Goal: Find specific page/section: Find specific page/section

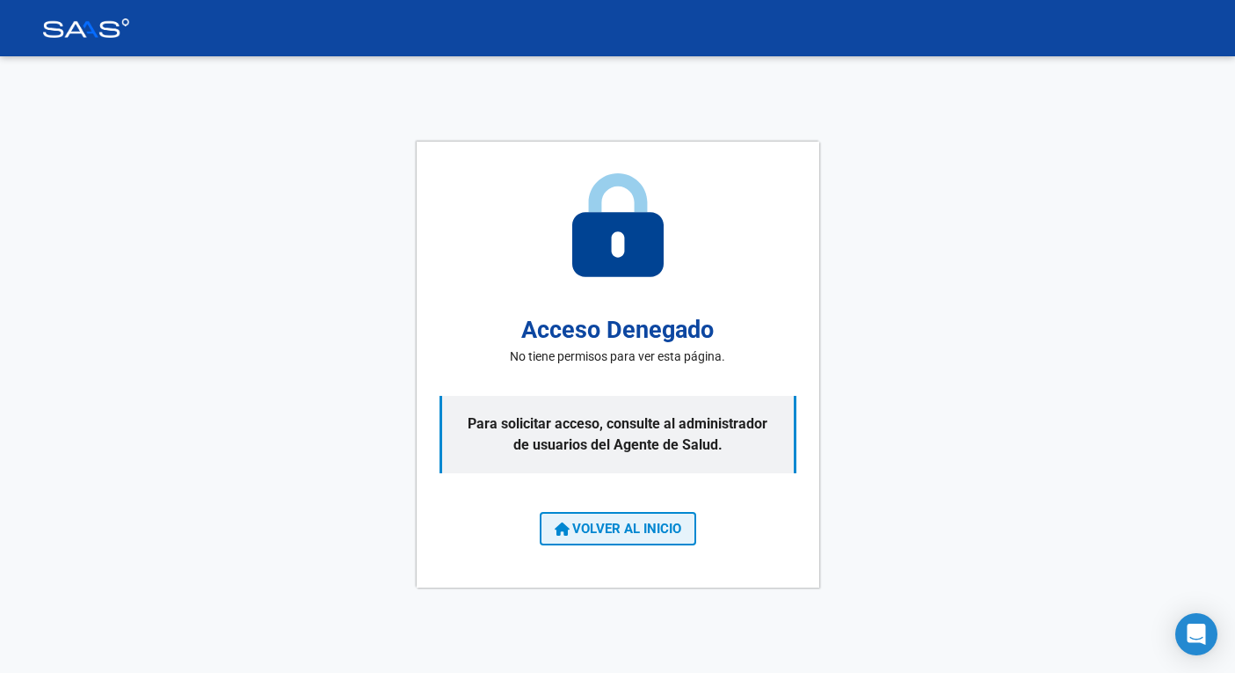
click at [625, 531] on span "VOLVER AL INICIO" at bounding box center [618, 529] width 127 height 16
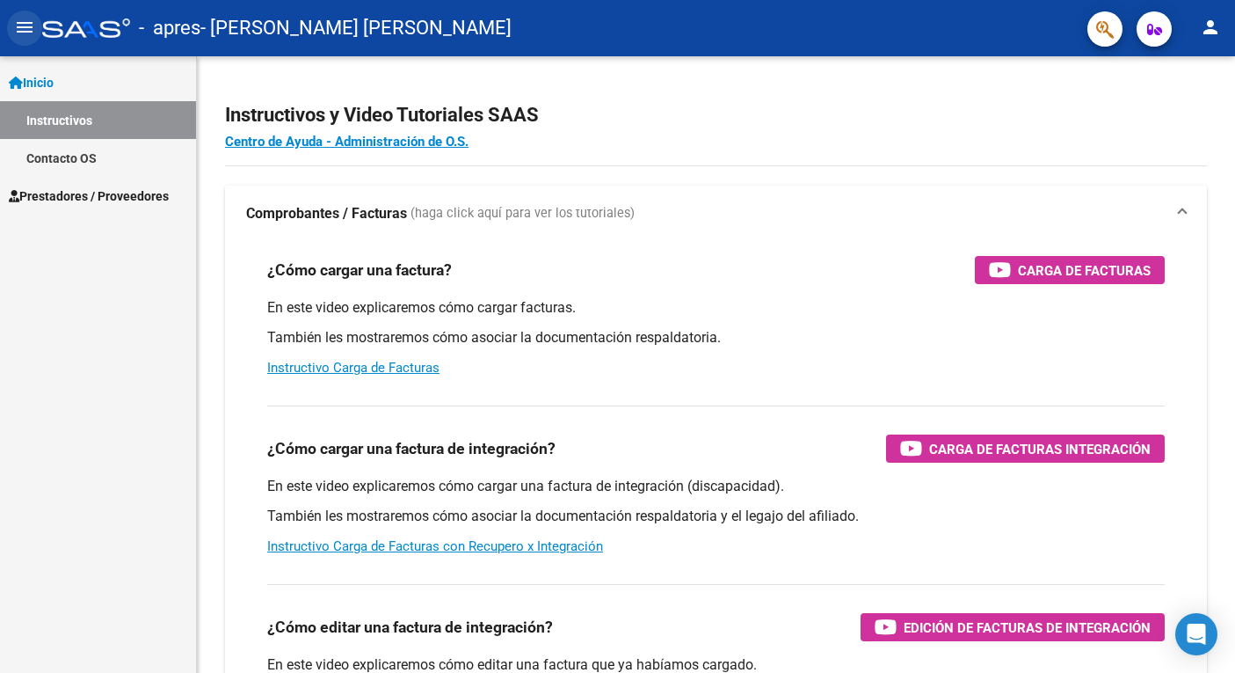
click at [24, 38] on mat-icon "menu" at bounding box center [24, 27] width 21 height 21
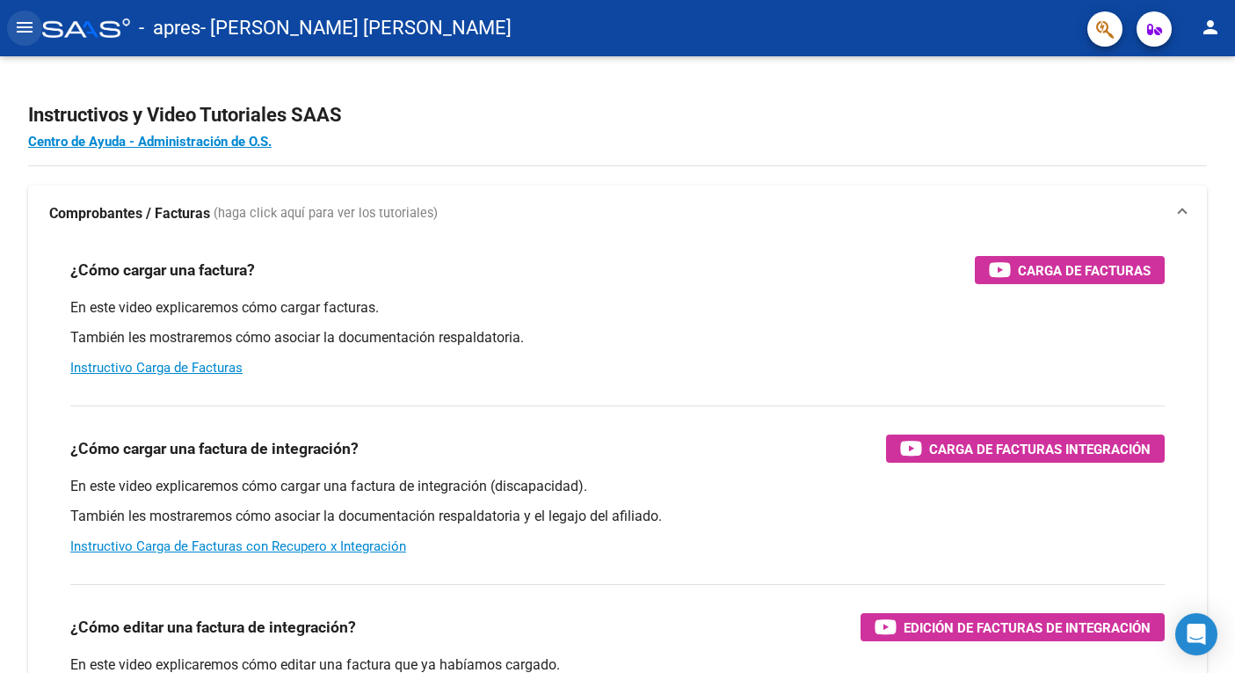
click at [24, 38] on mat-icon "menu" at bounding box center [24, 27] width 21 height 21
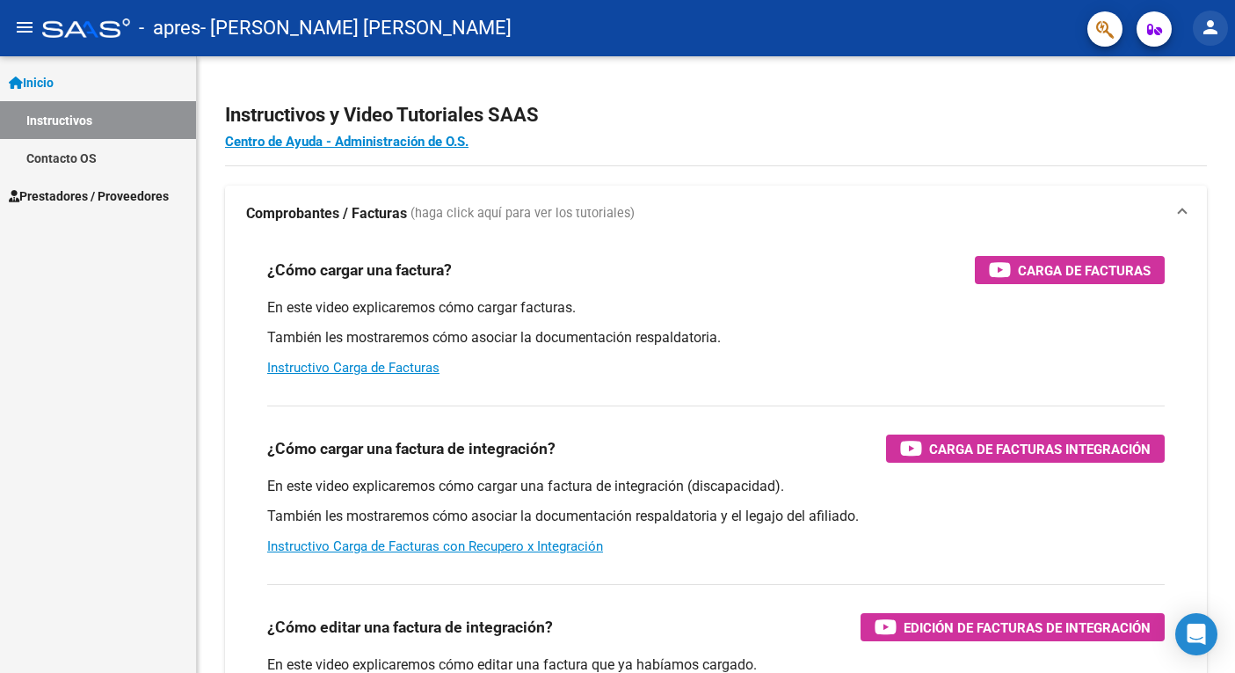
click at [1203, 33] on mat-icon "person" at bounding box center [1210, 27] width 21 height 21
click at [1203, 33] on div at bounding box center [617, 336] width 1235 height 673
click at [1148, 35] on icon "button" at bounding box center [1155, 29] width 15 height 13
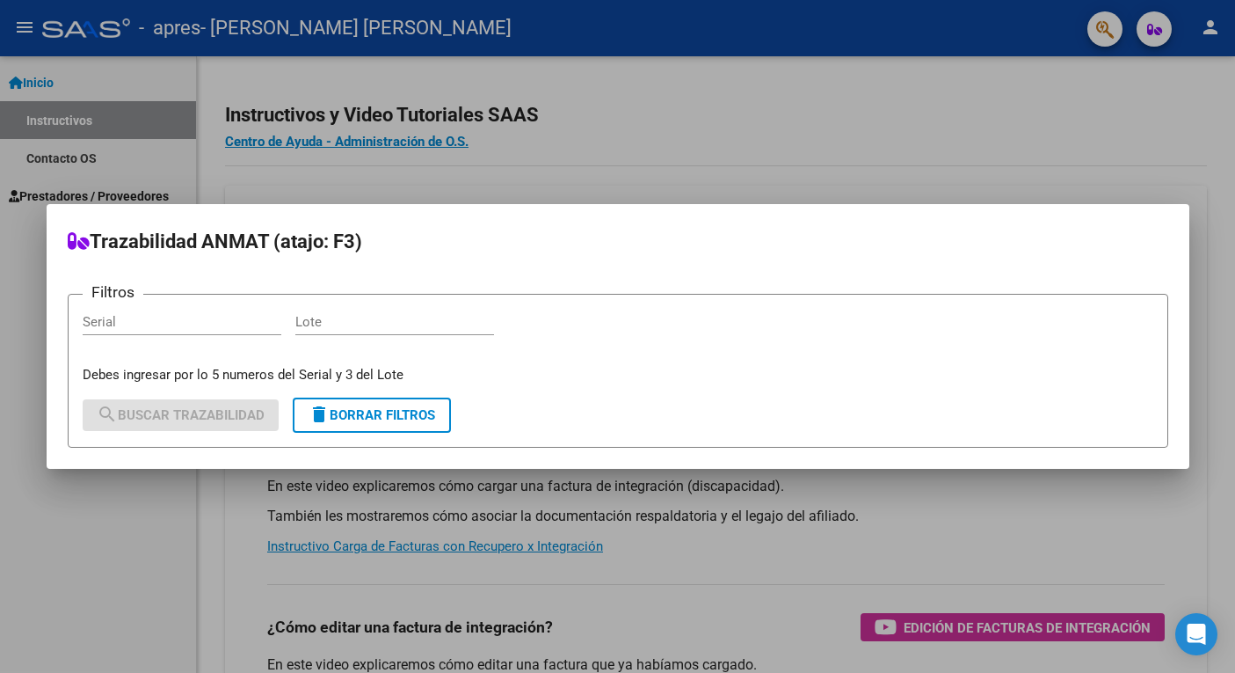
click at [873, 106] on div at bounding box center [617, 336] width 1235 height 673
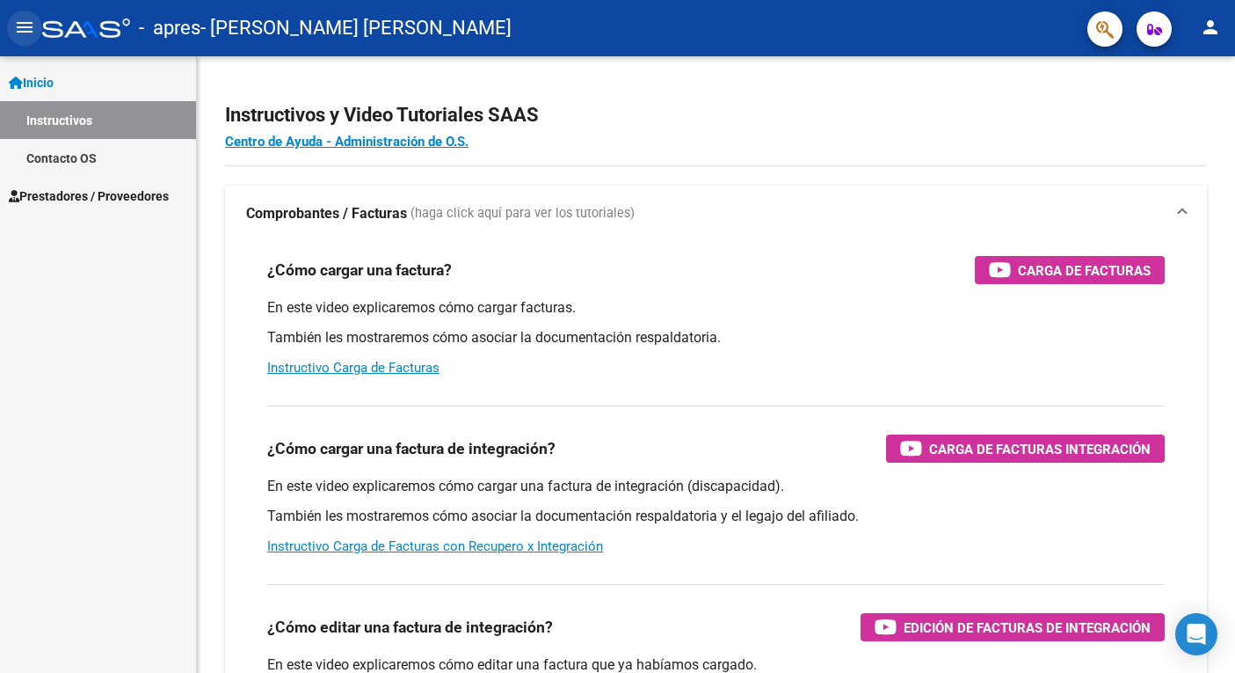
click at [31, 24] on mat-icon "menu" at bounding box center [24, 27] width 21 height 21
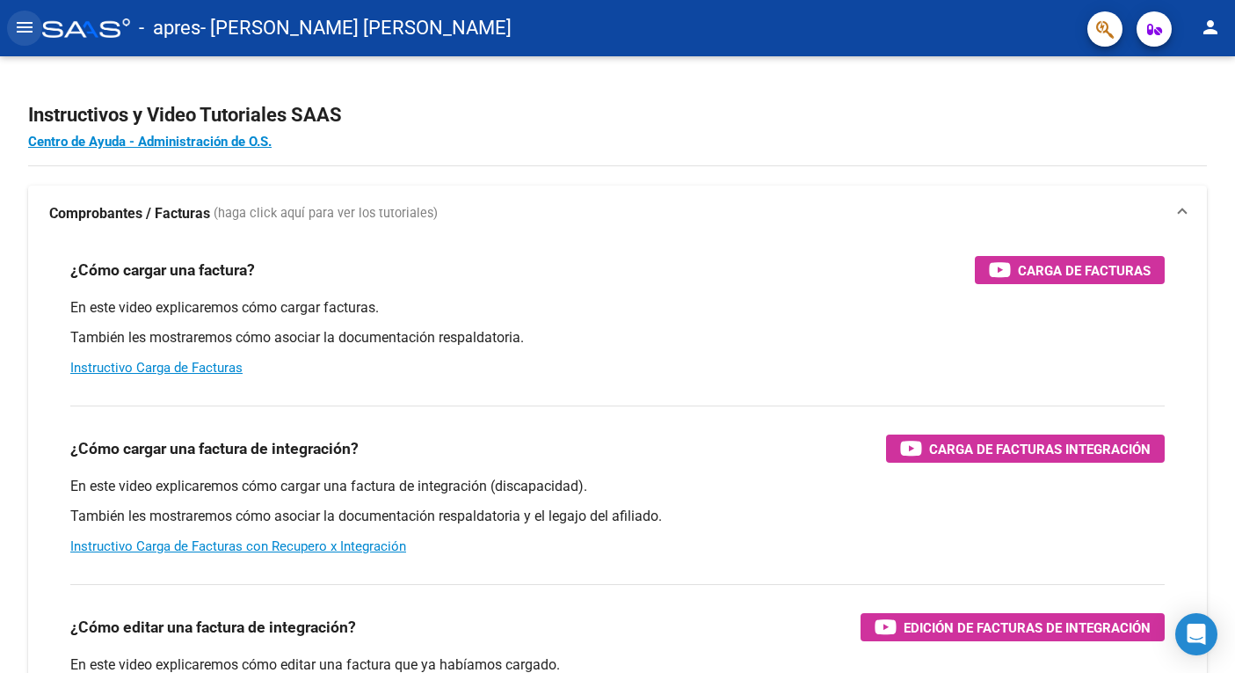
click at [31, 24] on mat-icon "menu" at bounding box center [24, 27] width 21 height 21
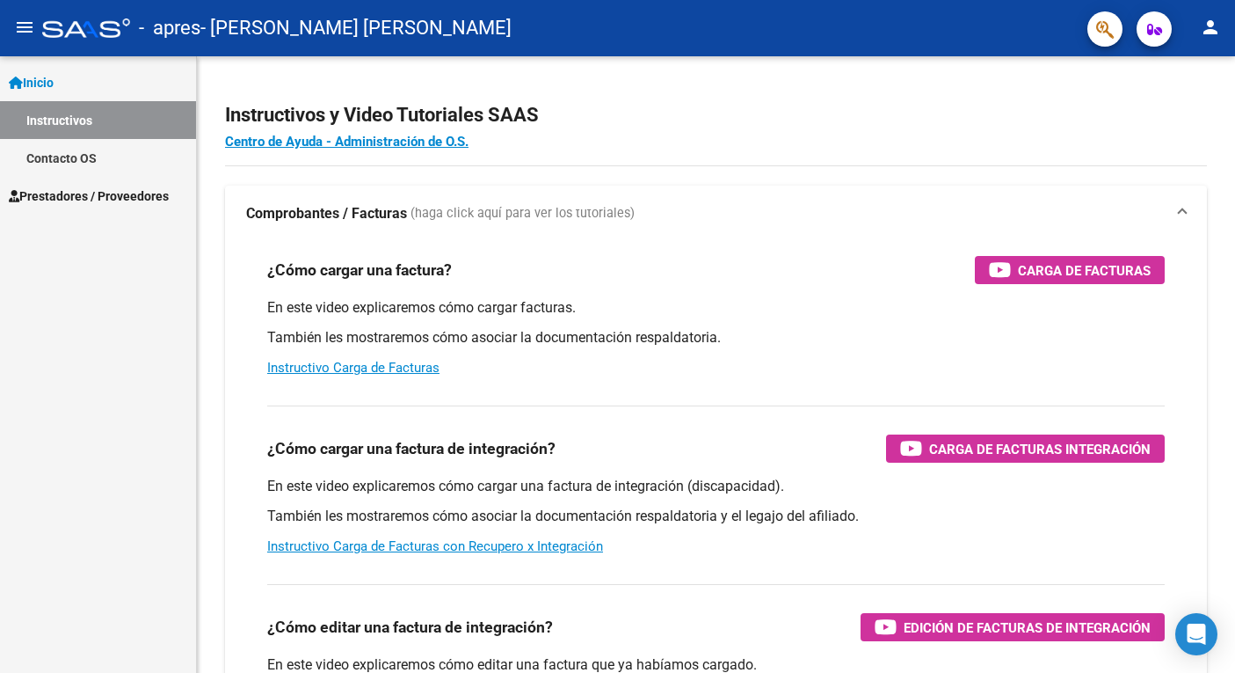
click at [86, 193] on span "Prestadores / Proveedores" at bounding box center [89, 195] width 160 height 19
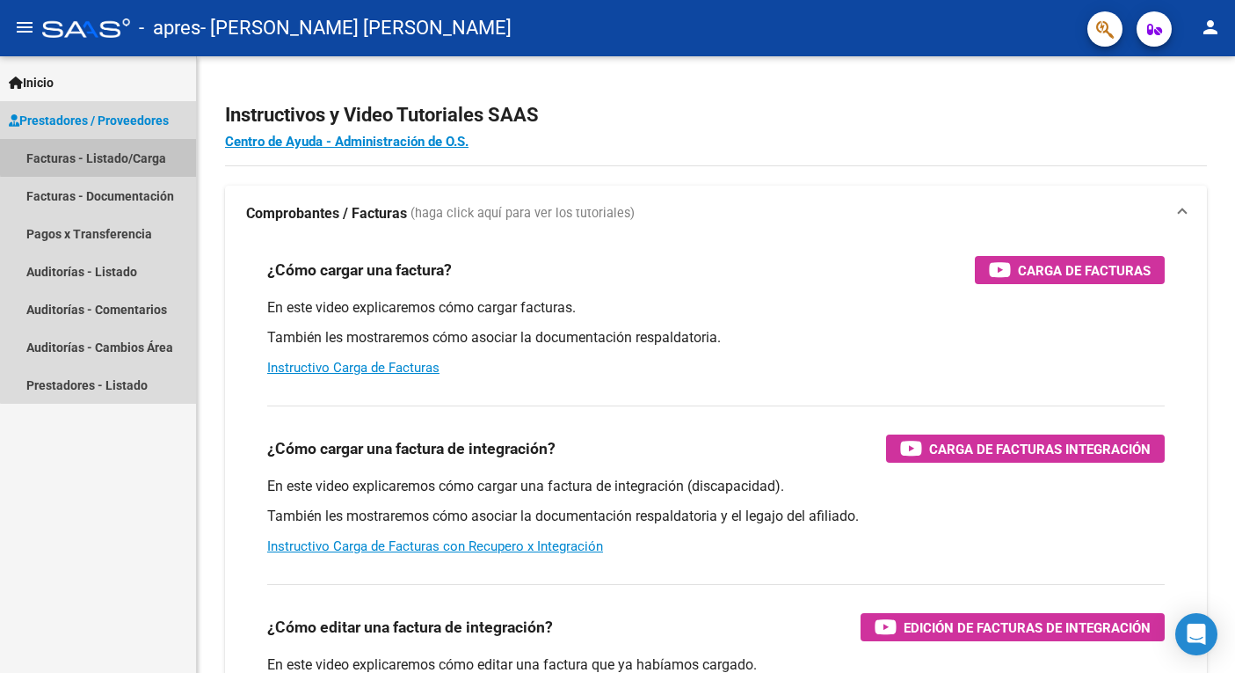
click at [122, 155] on link "Facturas - Listado/Carga" at bounding box center [98, 158] width 196 height 38
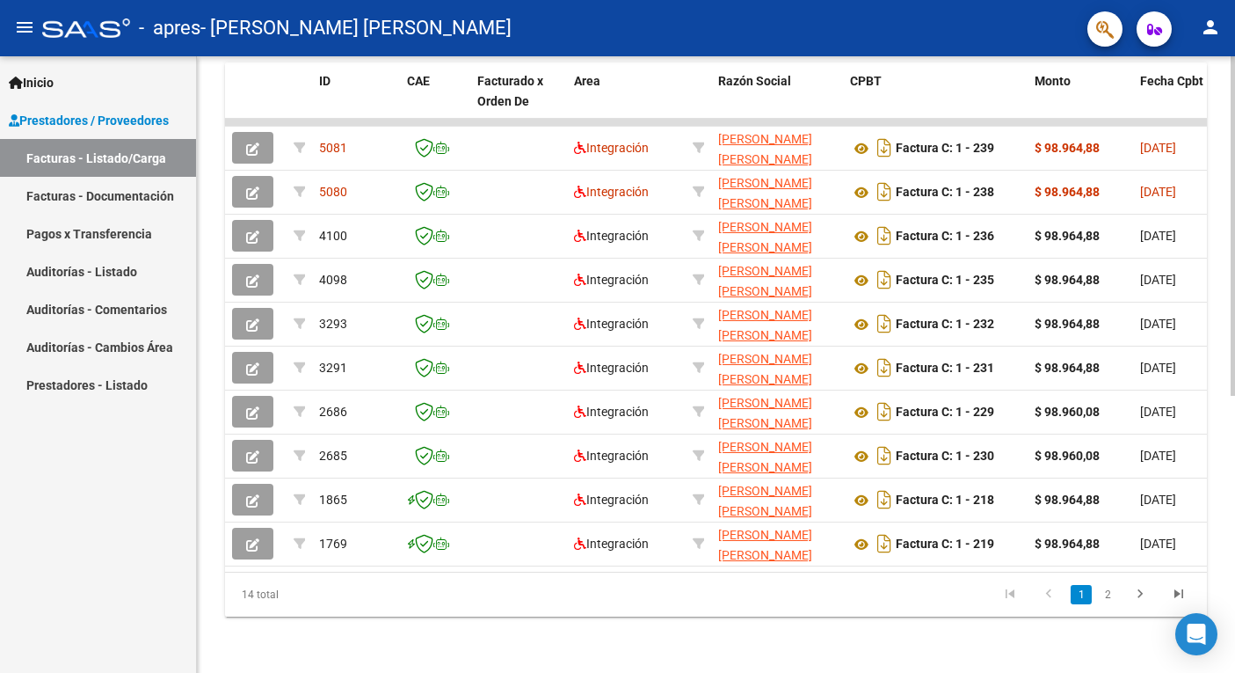
scroll to position [502, 0]
click at [1234, 667] on div at bounding box center [1233, 501] width 4 height 339
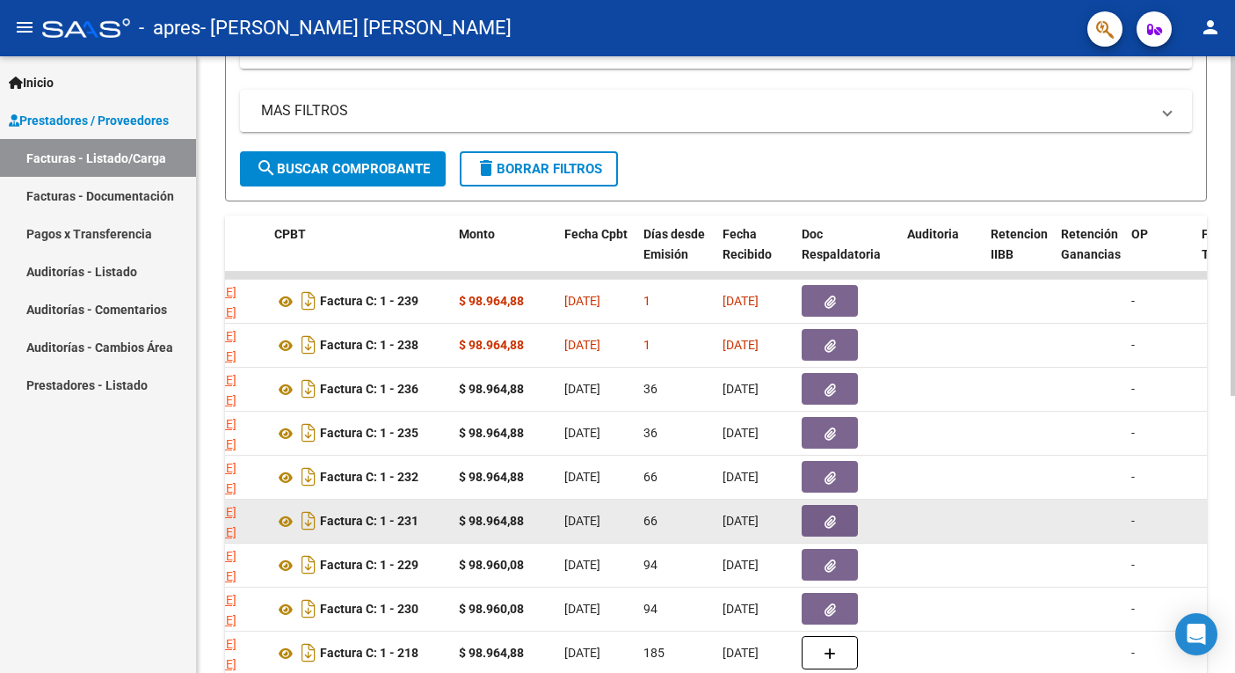
scroll to position [414, 0]
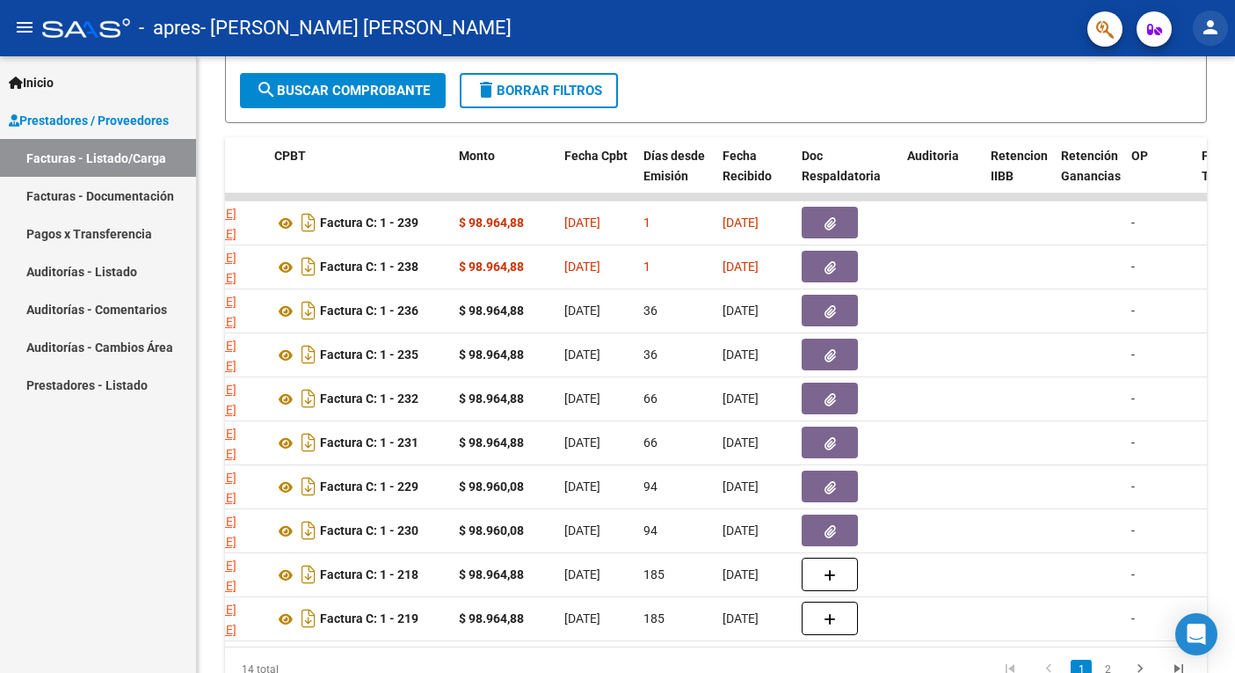
click at [1217, 37] on mat-icon "person" at bounding box center [1210, 27] width 21 height 21
click at [907, 101] on div at bounding box center [617, 336] width 1235 height 673
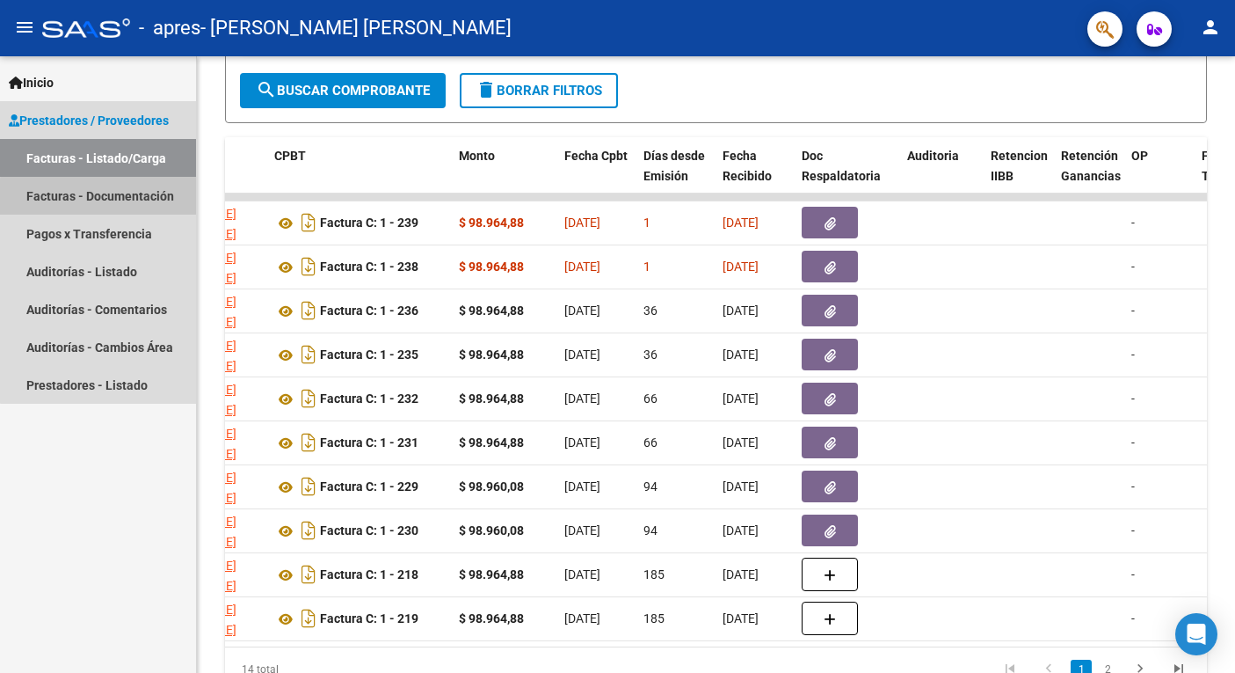
click at [142, 200] on link "Facturas - Documentación" at bounding box center [98, 196] width 196 height 38
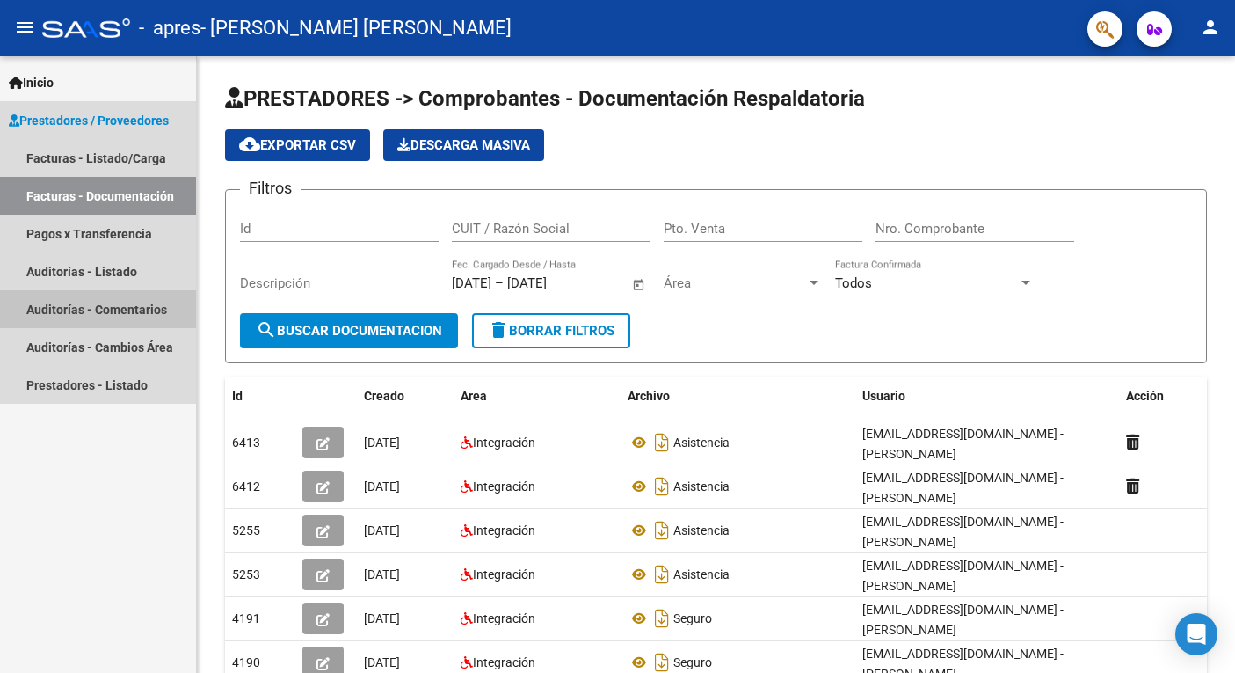
click at [133, 316] on link "Auditorías - Comentarios" at bounding box center [98, 309] width 196 height 38
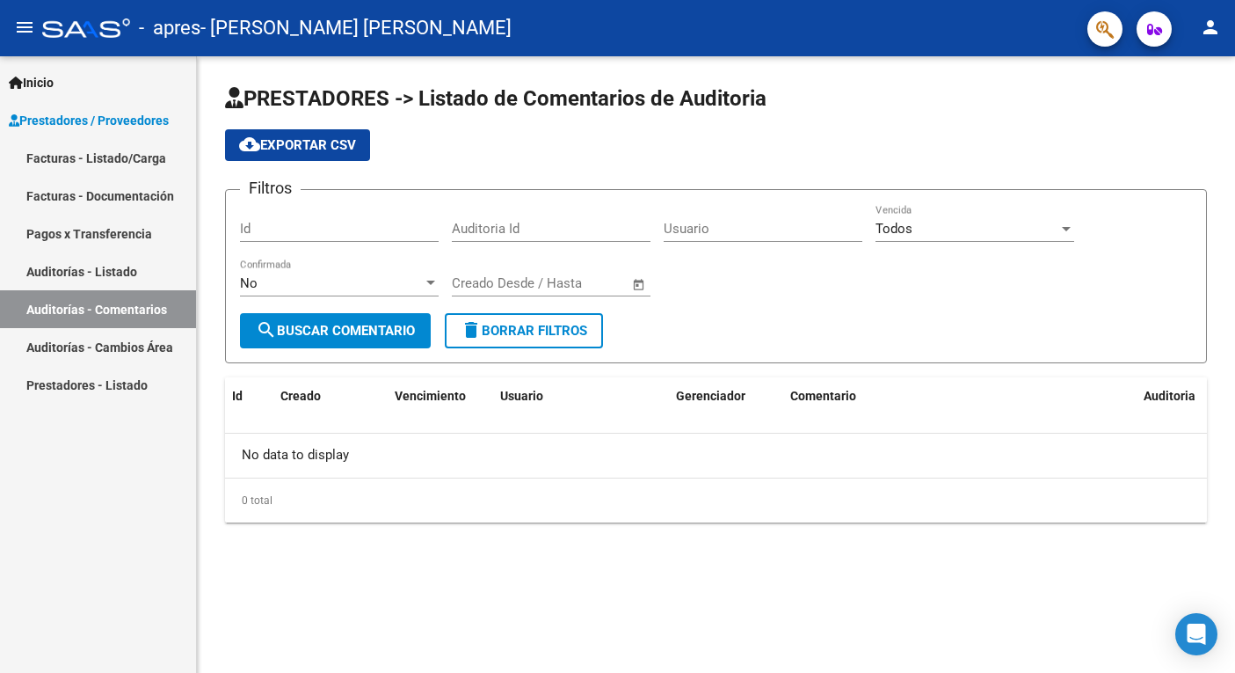
click at [1202, 28] on mat-icon "person" at bounding box center [1210, 27] width 21 height 21
click at [1179, 129] on button "exit_to_app Salir" at bounding box center [1174, 116] width 107 height 42
